Goal: Task Accomplishment & Management: Complete application form

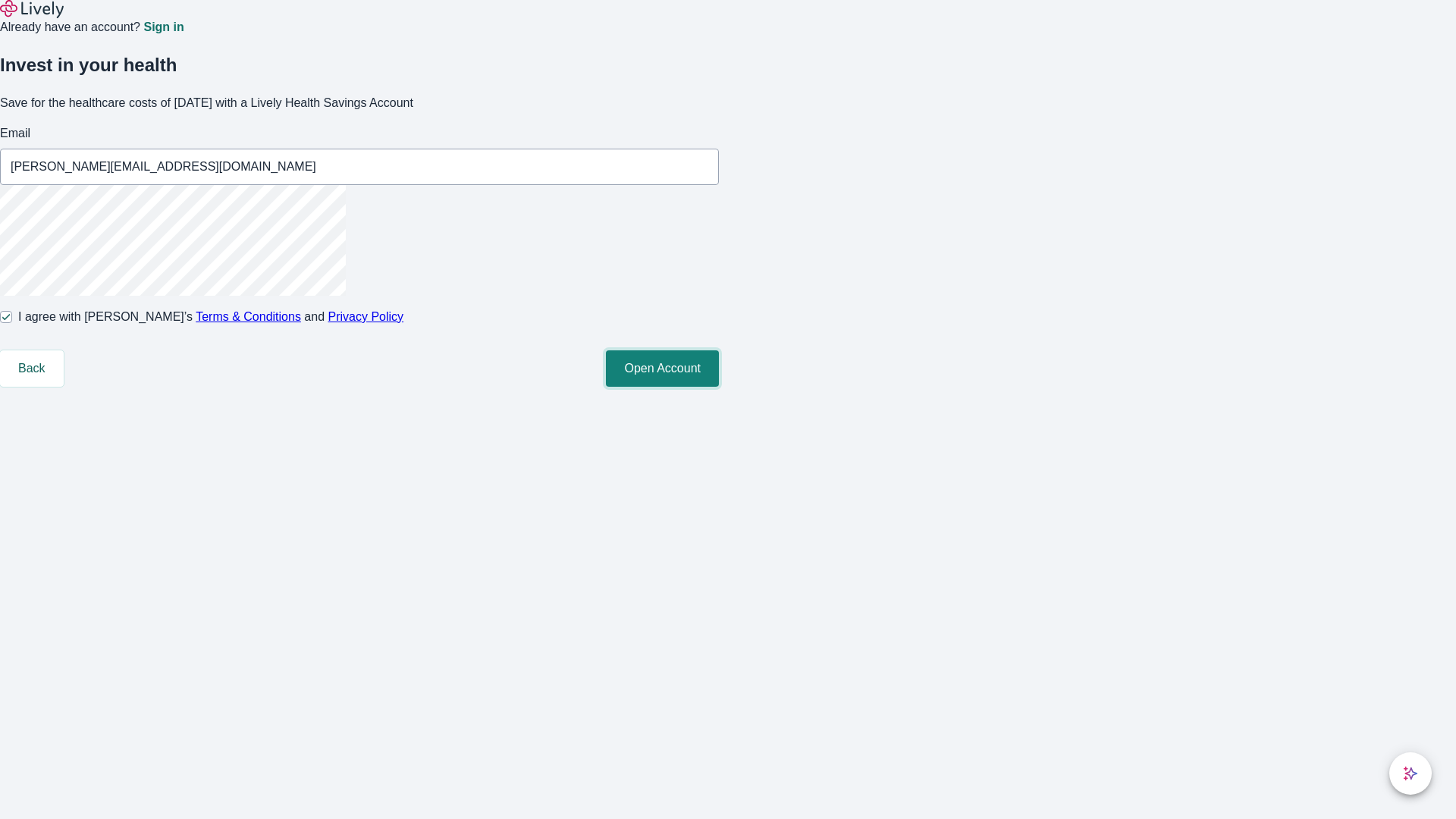
click at [719, 387] on button "Open Account" at bounding box center [662, 369] width 113 height 36
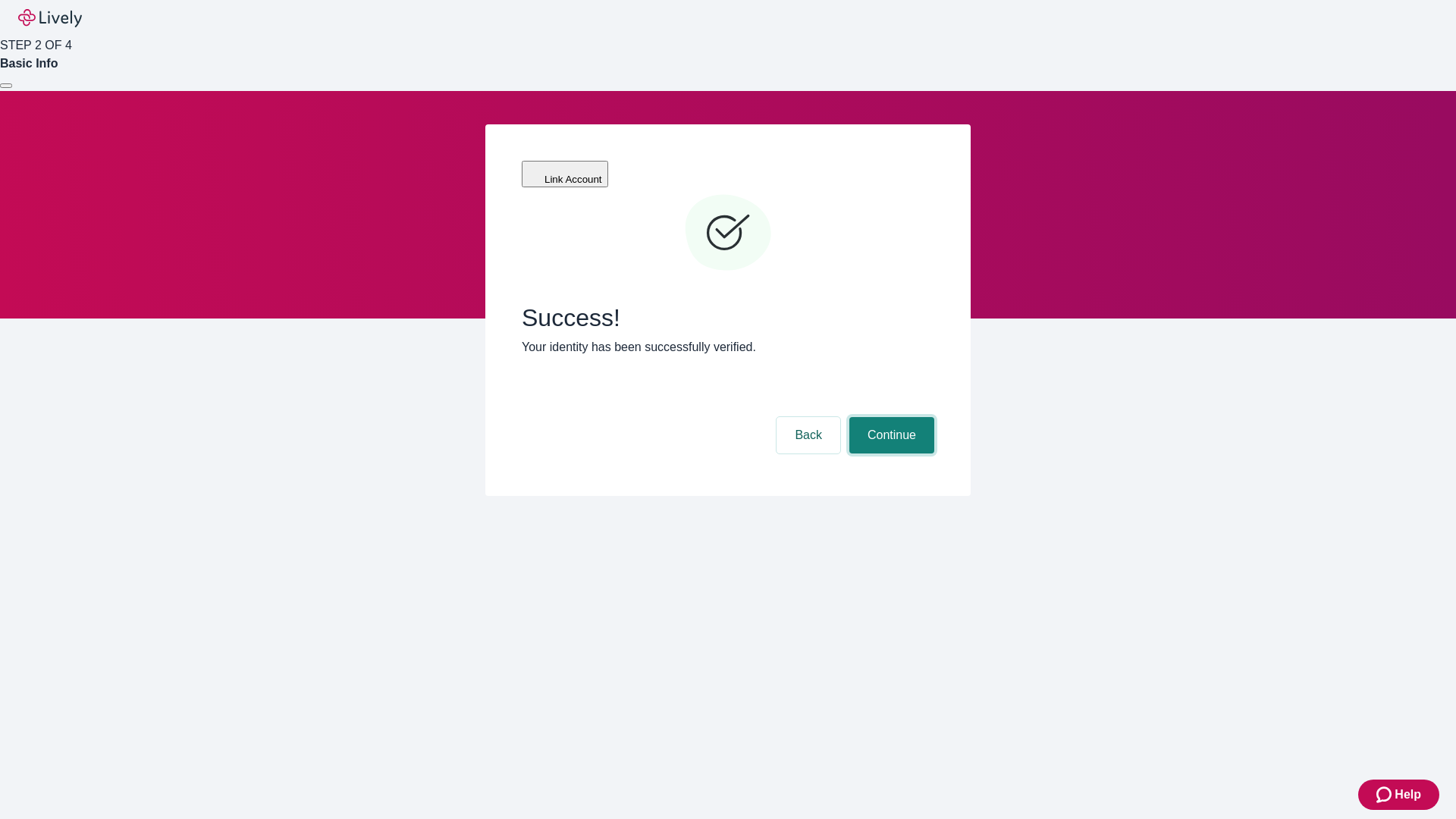
click at [890, 417] on button "Continue" at bounding box center [892, 435] width 85 height 36
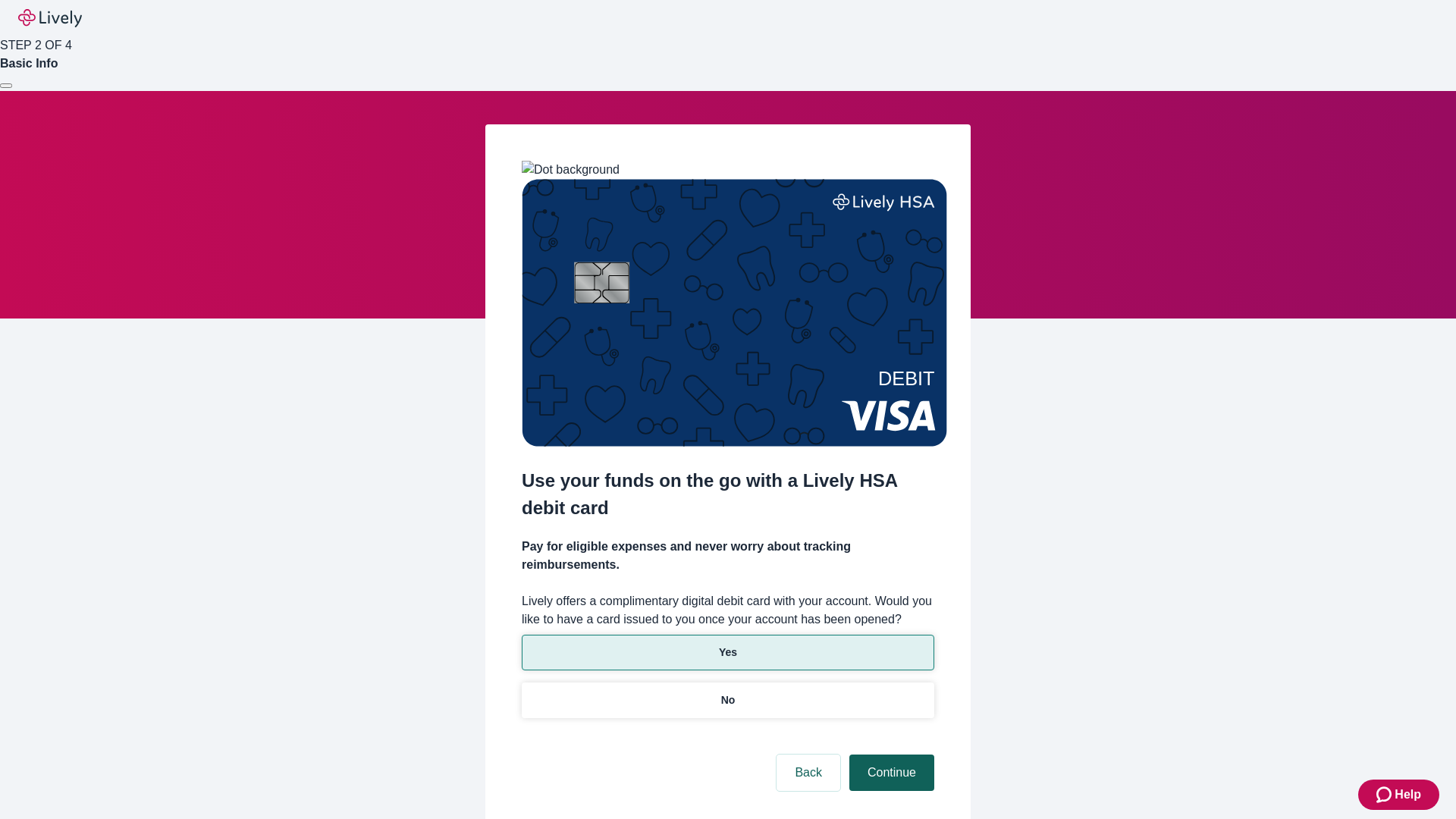
click at [728, 645] on p "Yes" at bounding box center [728, 653] width 18 height 16
click at [890, 755] on button "Continue" at bounding box center [892, 773] width 85 height 36
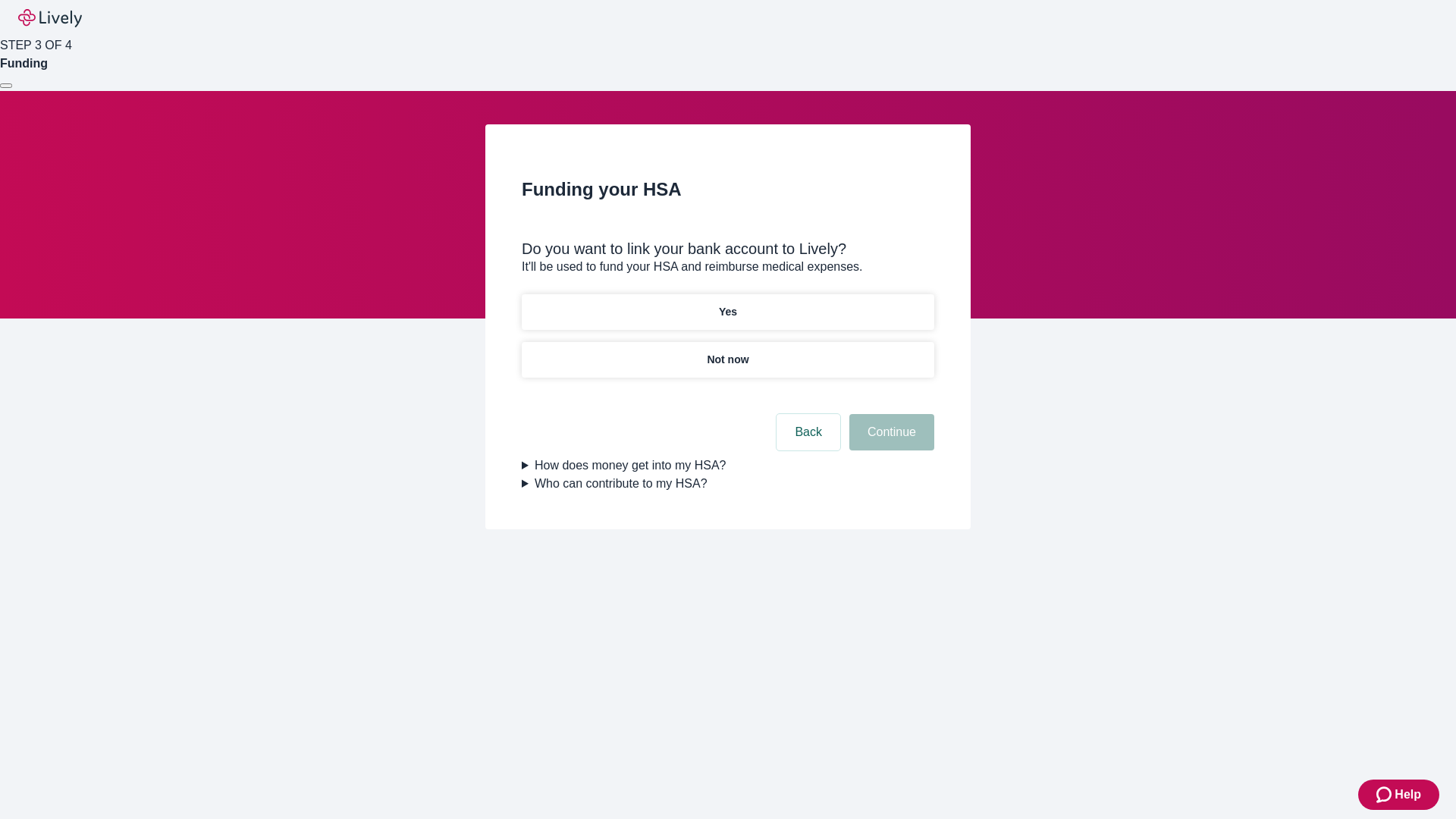
click at [728, 352] on p "Not now" at bounding box center [728, 359] width 42 height 16
click at [890, 442] on button "Continue" at bounding box center [892, 432] width 85 height 36
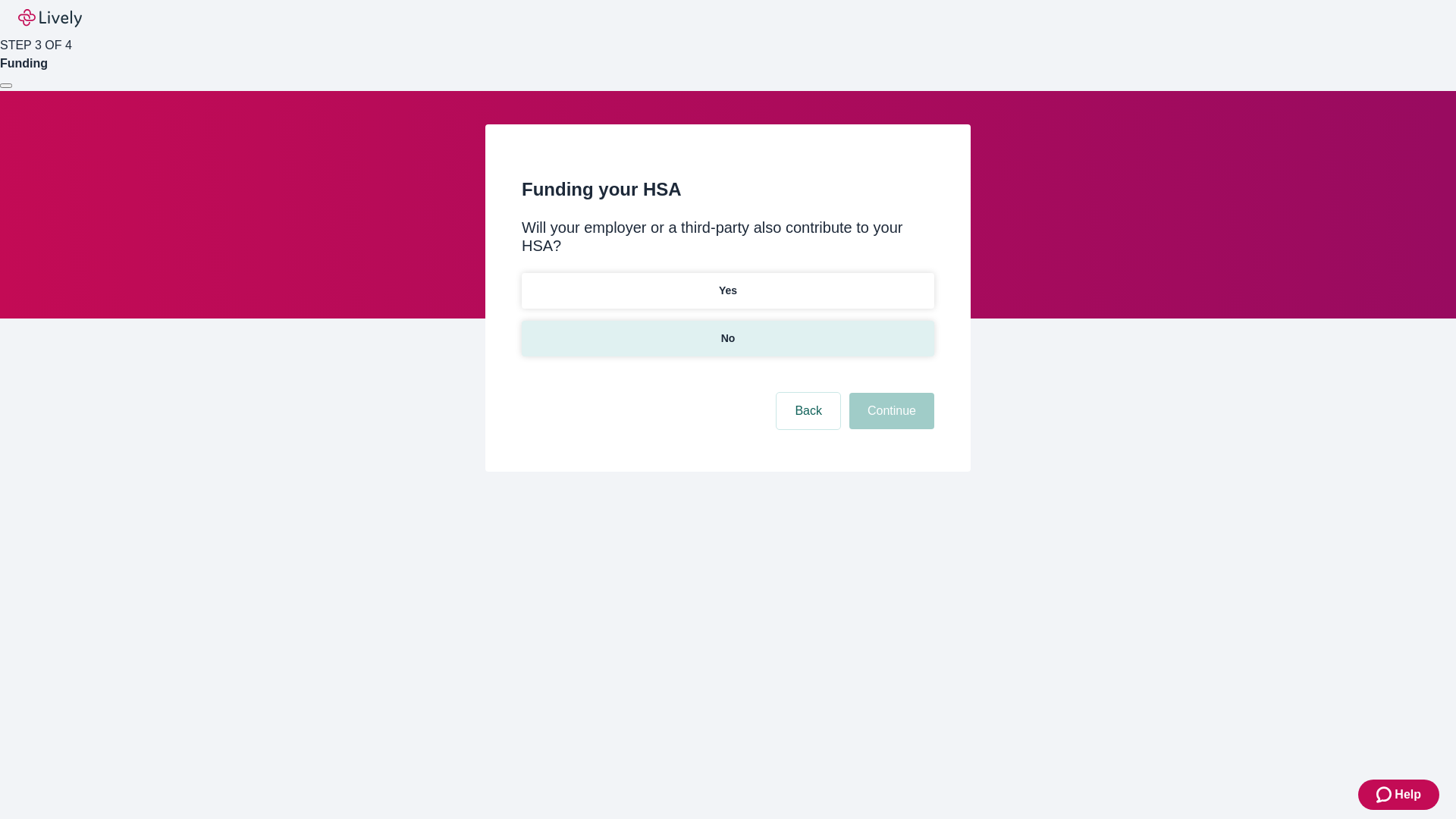
click at [728, 330] on p "No" at bounding box center [728, 338] width 15 height 16
click at [890, 393] on button "Continue" at bounding box center [892, 411] width 85 height 36
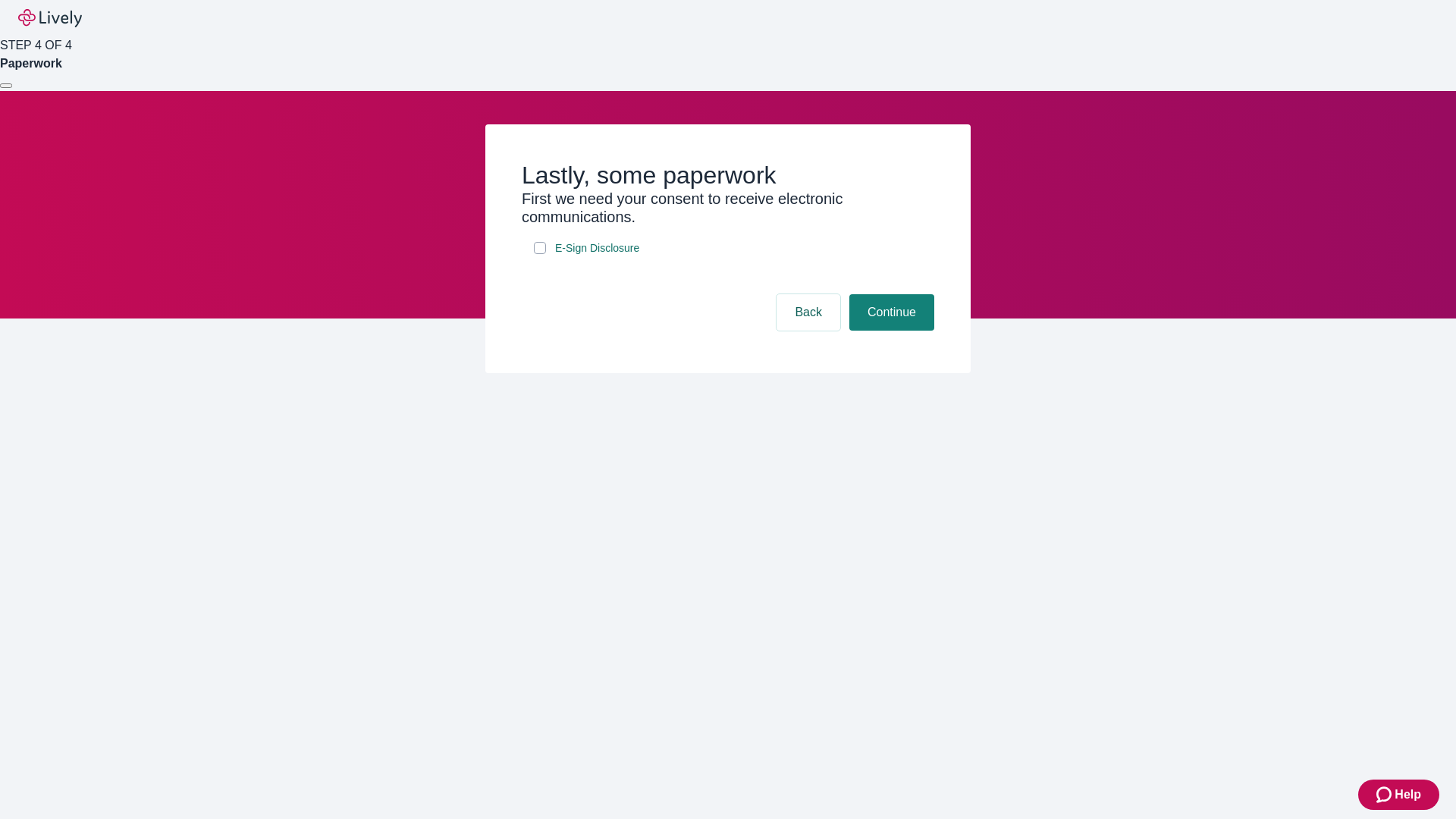
click at [540, 254] on input "E-Sign Disclosure" at bounding box center [540, 248] width 12 height 12
checkbox input "true"
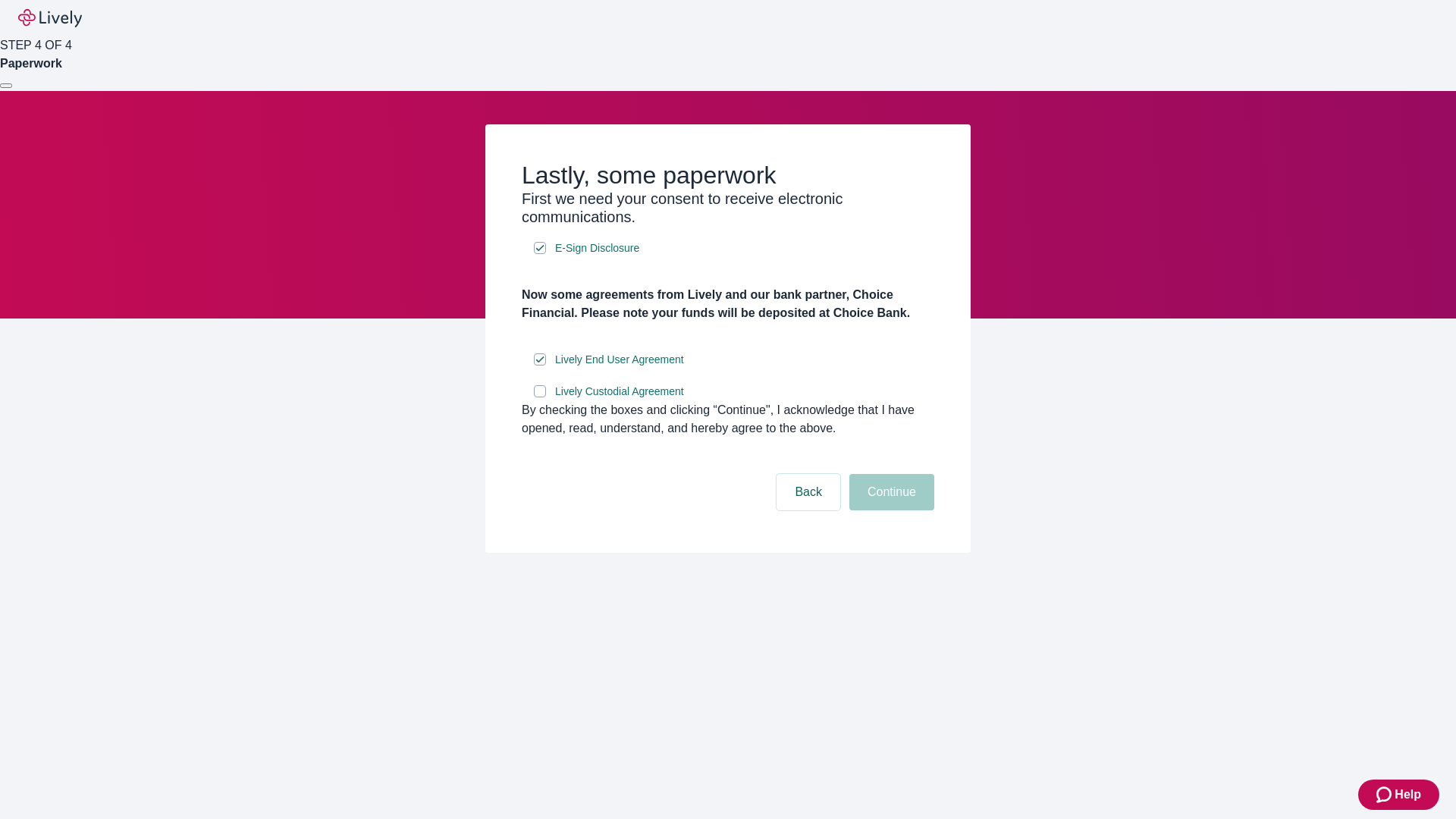
click at [540, 398] on input "Lively Custodial Agreement" at bounding box center [540, 391] width 12 height 12
checkbox input "true"
click at [890, 511] on button "Continue" at bounding box center [892, 492] width 85 height 36
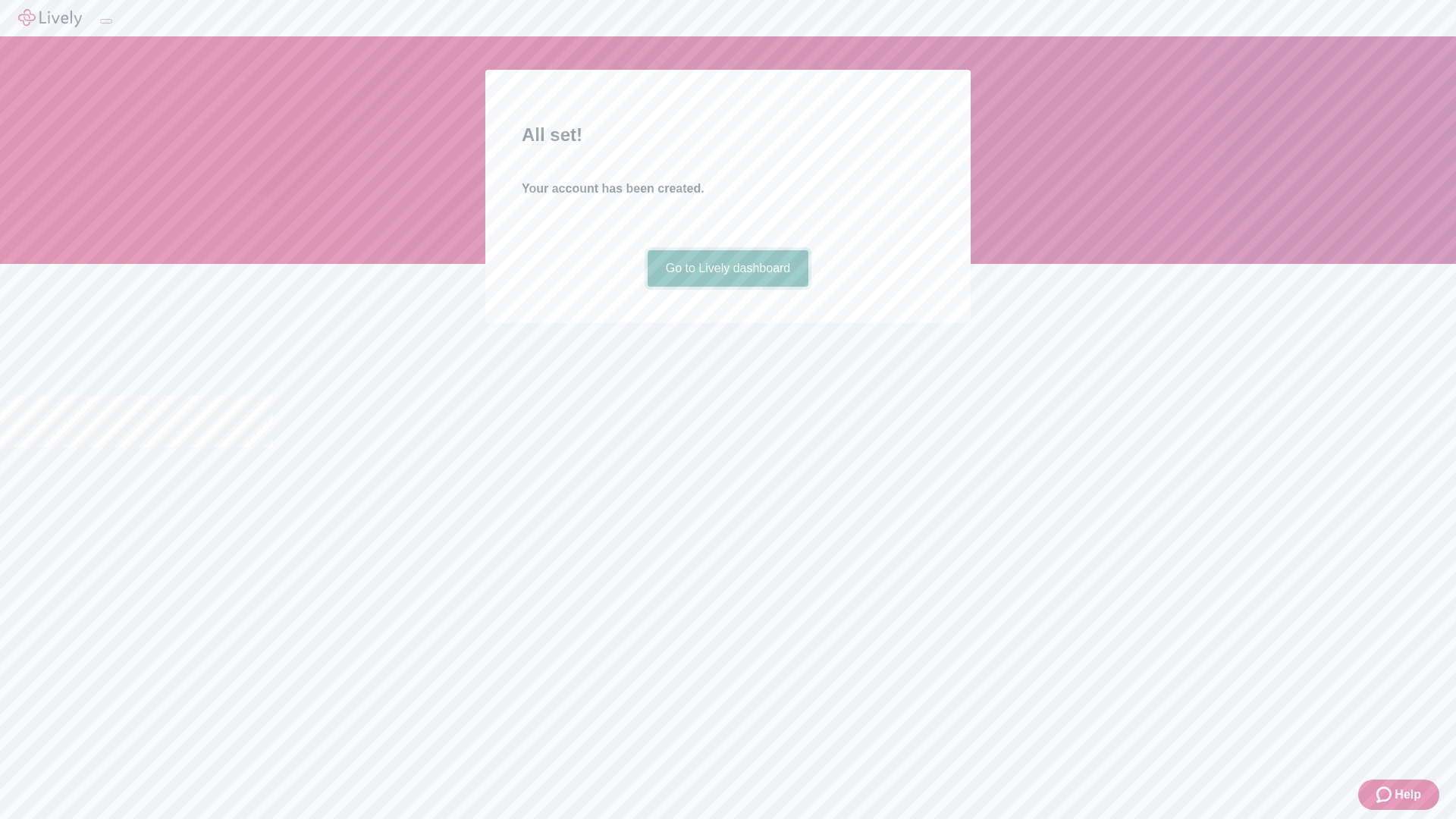
click at [728, 287] on link "Go to Lively dashboard" at bounding box center [728, 268] width 161 height 36
